Goal: Task Accomplishment & Management: Use online tool/utility

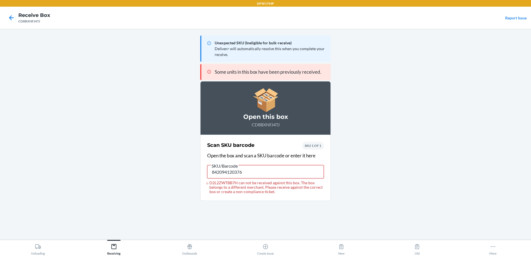
drag, startPoint x: 270, startPoint y: 175, endPoint x: 0, endPoint y: 183, distance: 269.7
click at [0, 183] on html "DFW1TMP Receive Box CD8BXNFJ4TJ Report Issue Unexpected SKU (Ineligible for bul…" at bounding box center [265, 128] width 531 height 256
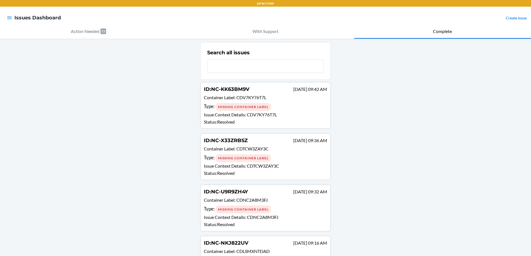
scroll to position [4747, 0]
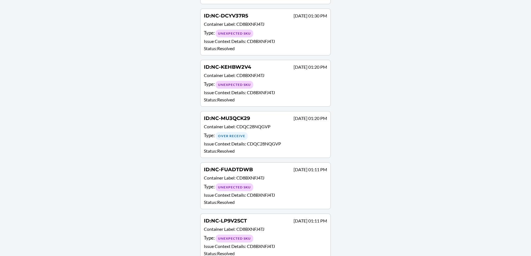
scroll to position [0, 0]
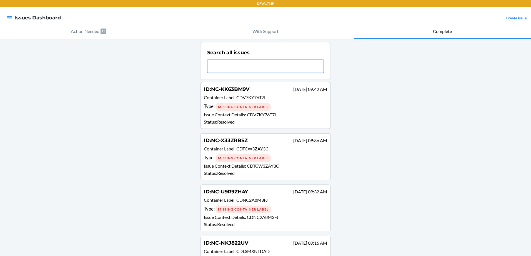
click at [231, 64] on input "text" at bounding box center [265, 66] width 117 height 13
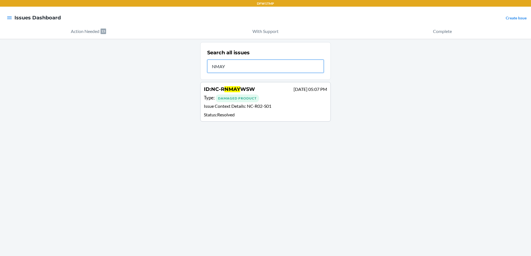
click at [209, 65] on input "NMAY" at bounding box center [265, 66] width 117 height 13
type input "NMAY"
click at [279, 103] on div "ID : NC-R NMAY WSW [DATE] 05:07 PM Type : Damaged Product Issue Context Details…" at bounding box center [265, 102] width 123 height 32
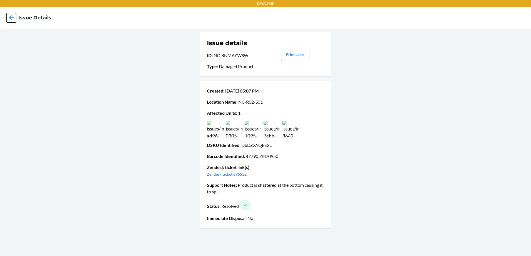
click at [13, 18] on icon at bounding box center [11, 17] width 5 height 5
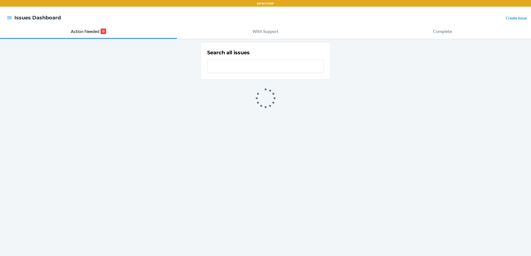
click at [290, 70] on input "text" at bounding box center [265, 66] width 117 height 13
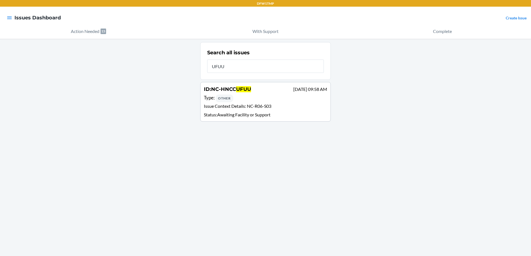
type input "UFUU"
click at [288, 105] on p "Issue Context Details : NC-R06-S03" at bounding box center [265, 107] width 123 height 8
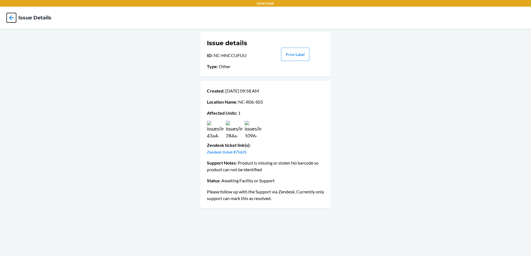
click at [8, 16] on icon at bounding box center [11, 17] width 9 height 9
